Goal: Find specific page/section: Find specific page/section

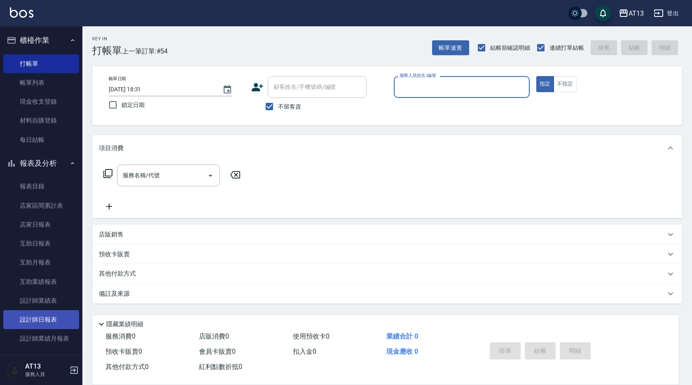
click at [32, 323] on link "設計師日報表" at bounding box center [41, 319] width 76 height 19
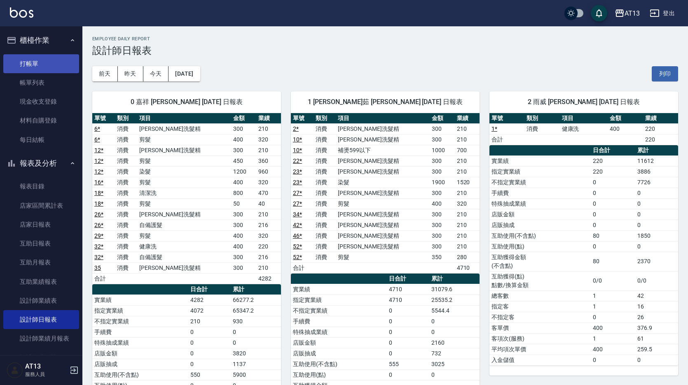
click at [44, 68] on link "打帳單" at bounding box center [41, 63] width 76 height 19
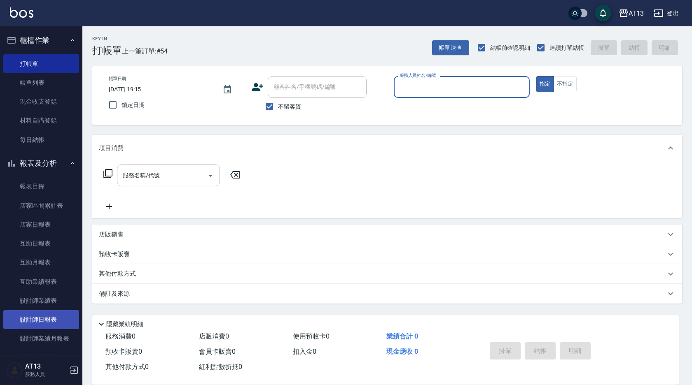
click at [56, 323] on link "設計師日報表" at bounding box center [41, 319] width 76 height 19
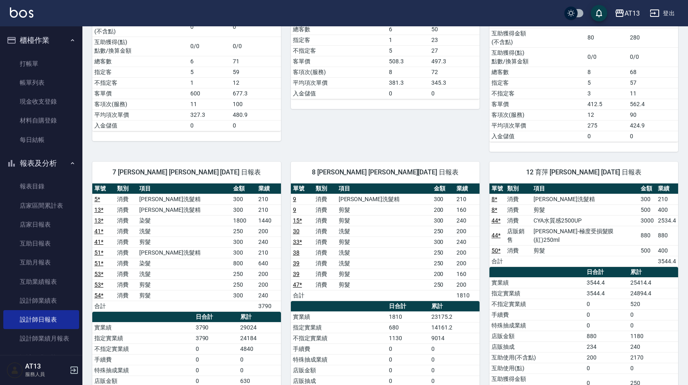
scroll to position [696, 0]
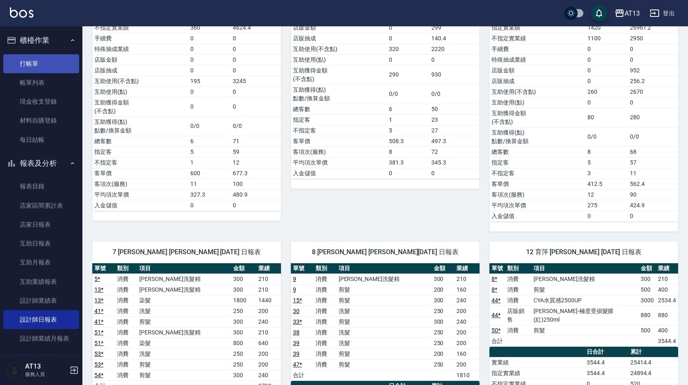
click at [59, 58] on link "打帳單" at bounding box center [41, 63] width 76 height 19
